Goal: Transaction & Acquisition: Purchase product/service

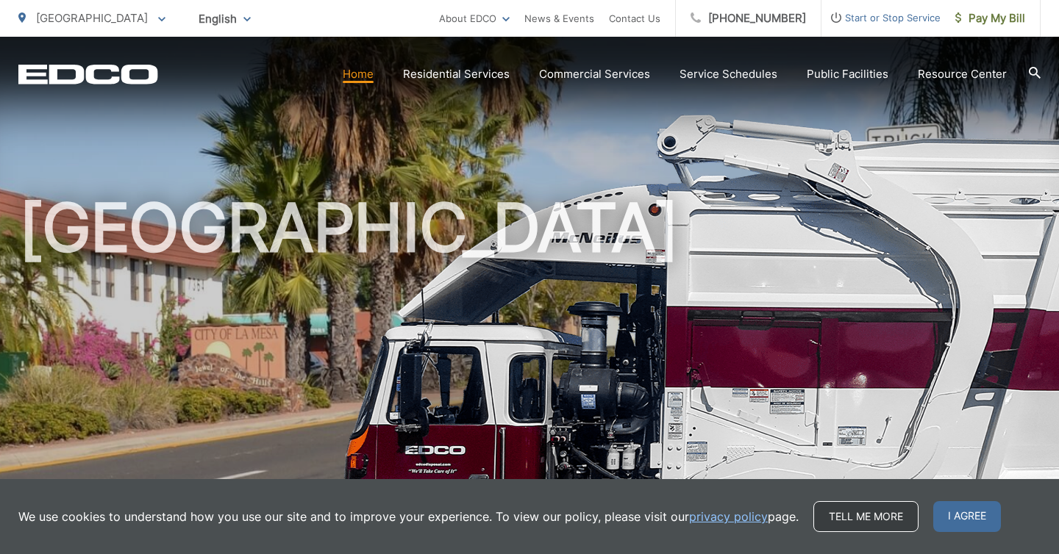
click at [862, 517] on link "Tell me more" at bounding box center [865, 516] width 105 height 31
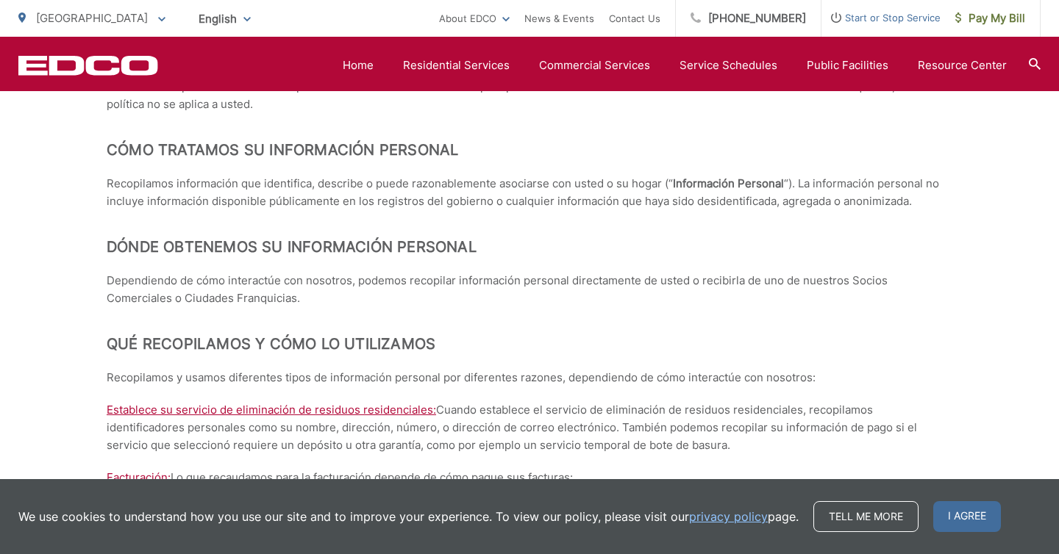
scroll to position [4031, 0]
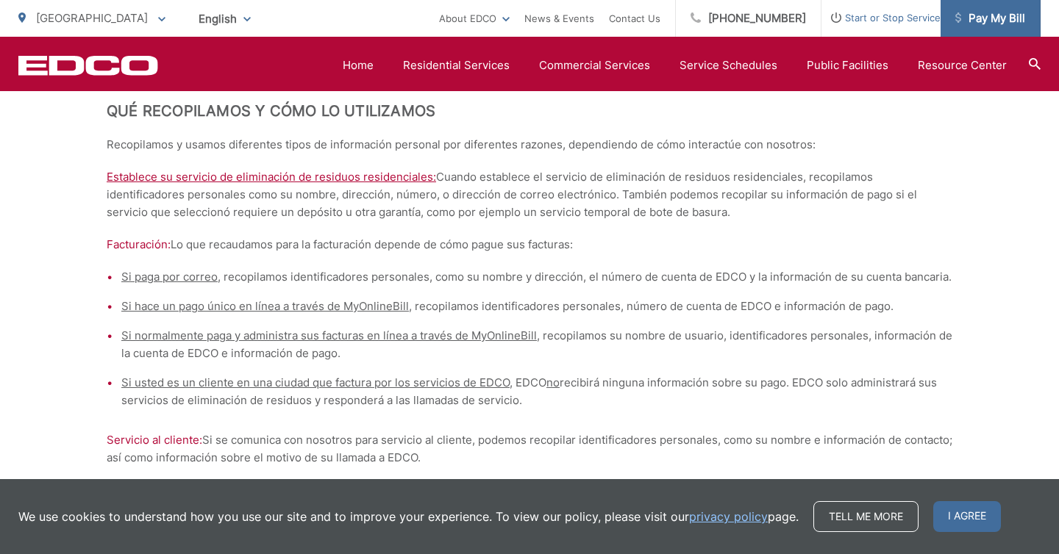
click at [1014, 31] on link "Pay My Bill" at bounding box center [990, 18] width 100 height 37
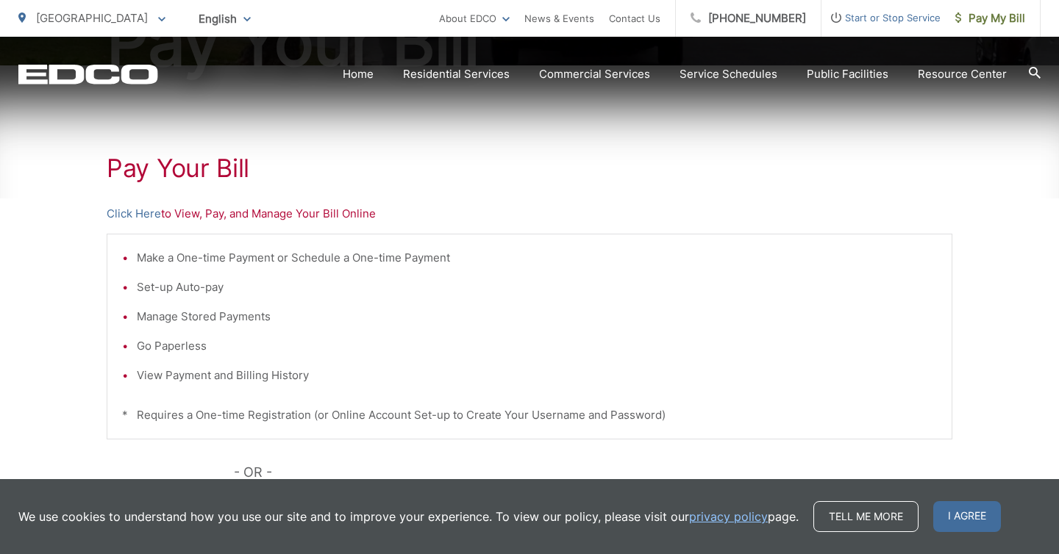
scroll to position [328, 0]
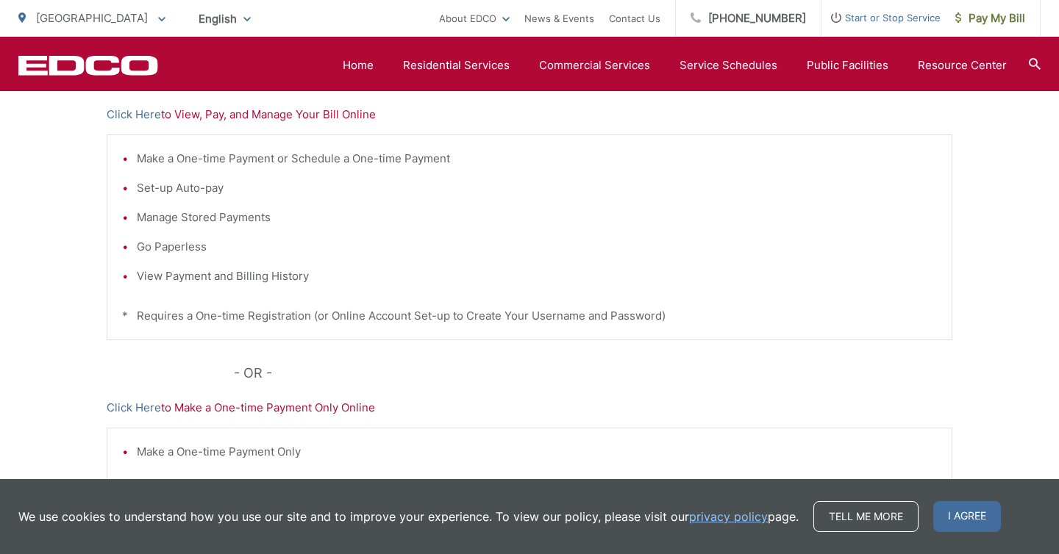
click at [321, 117] on p "Click Here to View, Pay, and Manage Your Bill Online" at bounding box center [530, 115] width 846 height 18
click at [145, 112] on link "Click Here" at bounding box center [134, 115] width 54 height 18
